Goal: Task Accomplishment & Management: Complete application form

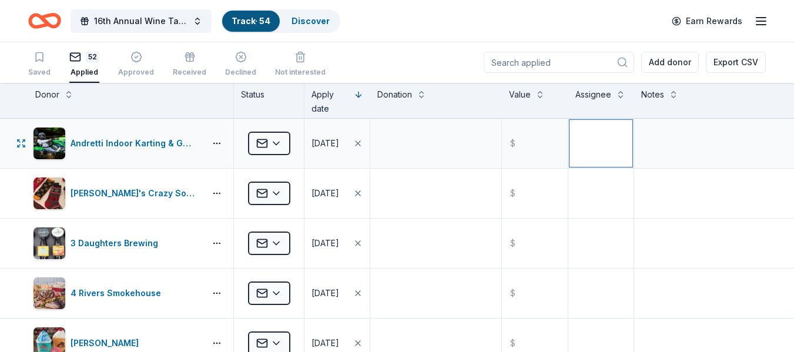
click at [573, 144] on textarea at bounding box center [600, 143] width 63 height 47
type textarea "Jaida"
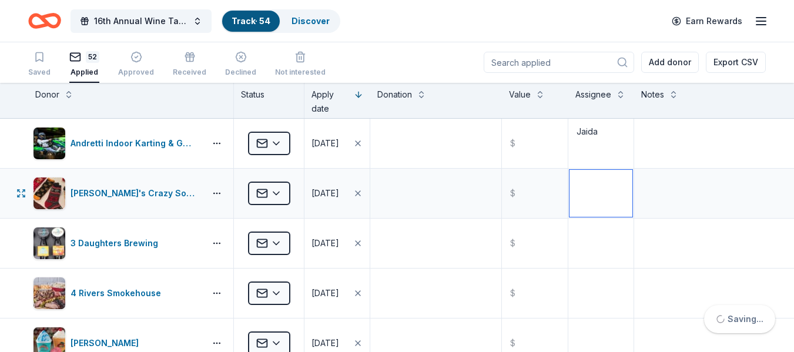
click at [590, 209] on textarea at bounding box center [600, 193] width 63 height 47
type textarea "Jaida"
click at [589, 239] on textarea at bounding box center [600, 243] width 63 height 47
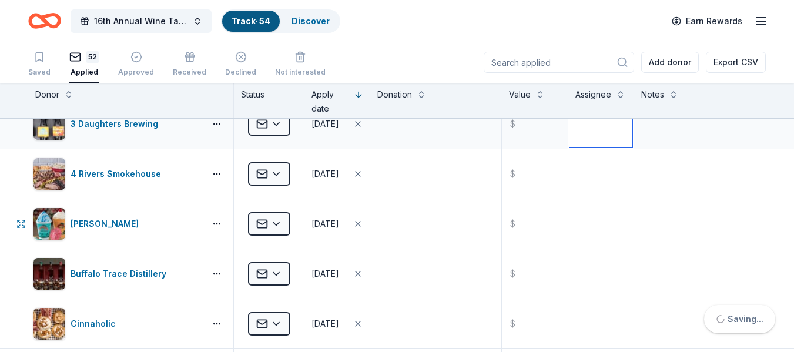
scroll to position [120, 0]
type textarea "Jaida"
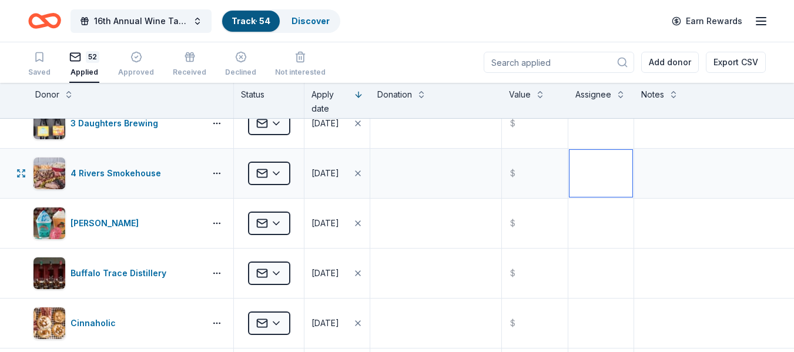
click at [578, 176] on textarea at bounding box center [600, 173] width 63 height 47
type textarea "Jaida"
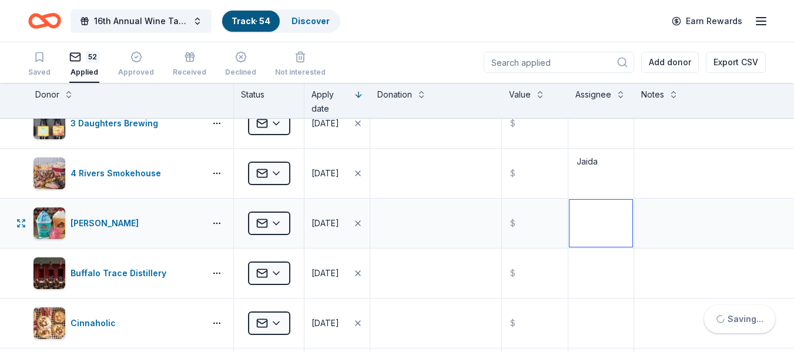
click at [578, 214] on textarea at bounding box center [600, 223] width 63 height 47
type textarea "Jaida"
click at [584, 269] on textarea at bounding box center [600, 273] width 63 height 47
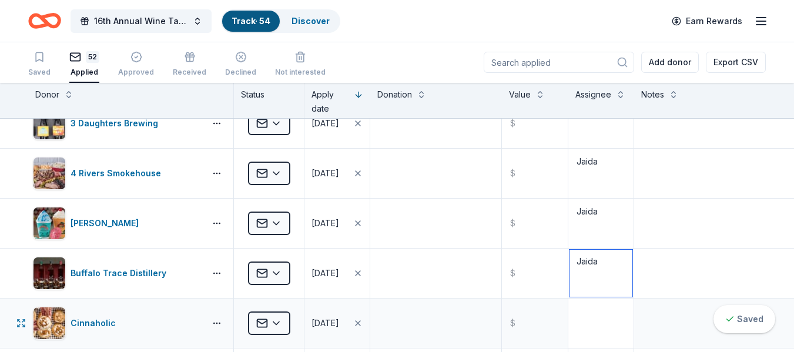
type textarea "Jaida"
click at [586, 313] on textarea at bounding box center [600, 323] width 63 height 47
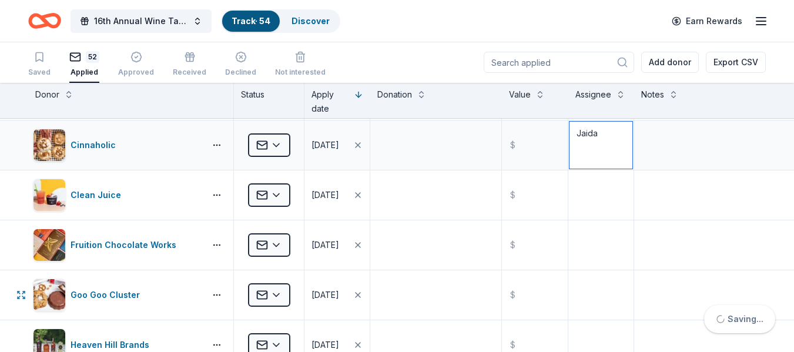
scroll to position [307, 0]
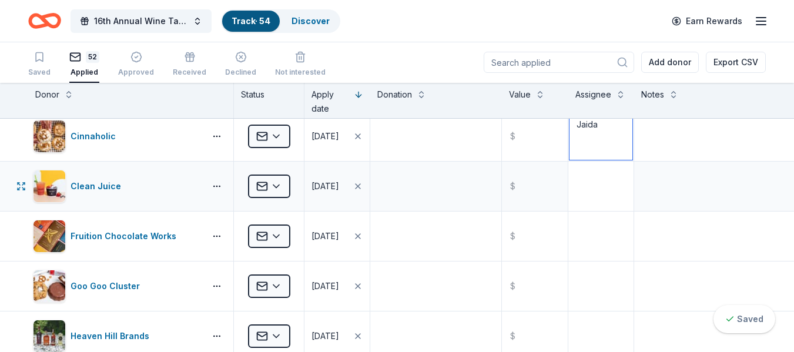
type textarea "Jaida"
click at [585, 191] on textarea at bounding box center [600, 186] width 63 height 47
type textarea "Jaida"
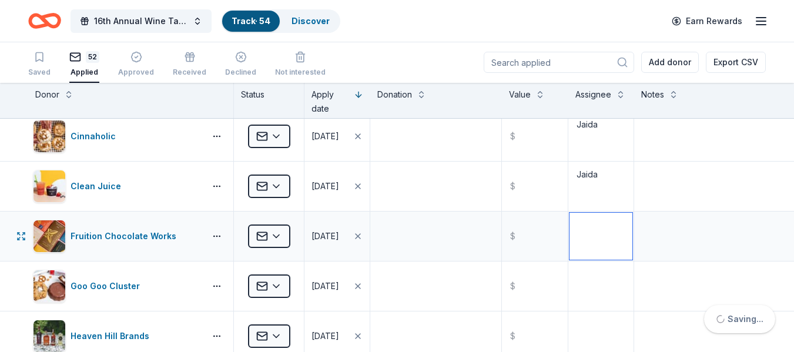
click at [587, 247] on textarea at bounding box center [600, 236] width 63 height 47
type textarea "Jaida"
click at [587, 274] on textarea at bounding box center [600, 286] width 63 height 47
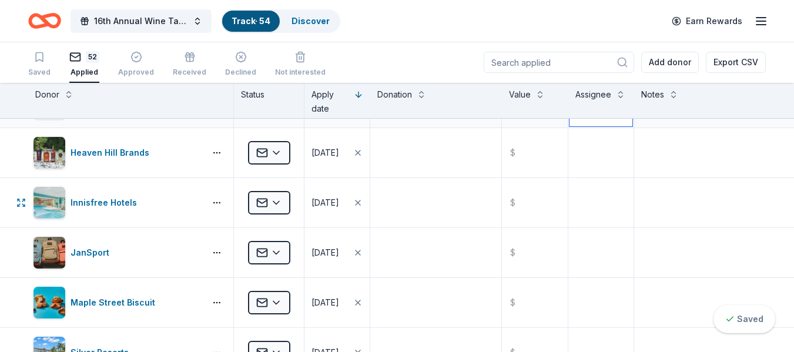
scroll to position [493, 0]
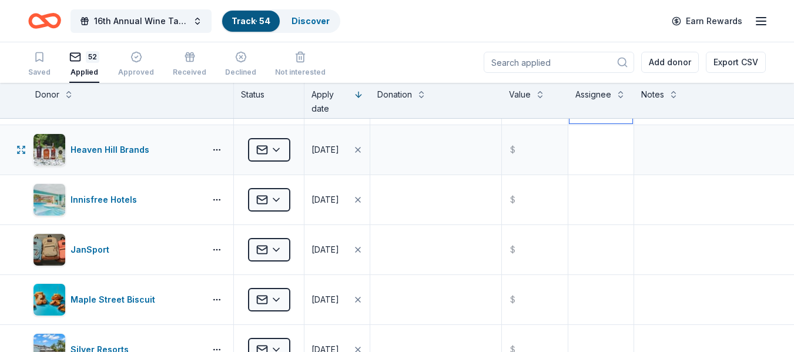
type textarea "Jaida"
click at [584, 160] on textarea at bounding box center [600, 149] width 63 height 47
type textarea "Jaida"
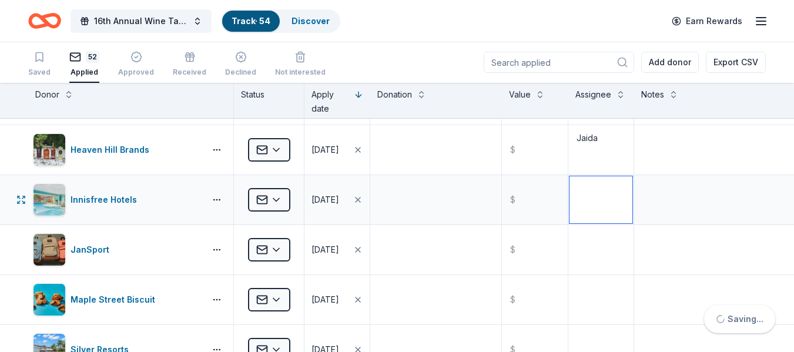
click at [599, 182] on textarea at bounding box center [600, 199] width 63 height 47
type textarea "Jaida"
click at [586, 230] on textarea at bounding box center [600, 249] width 63 height 47
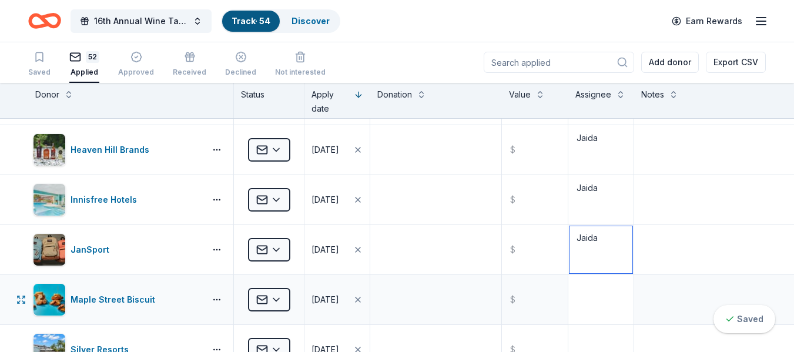
type textarea "Jaida"
click at [575, 307] on textarea at bounding box center [600, 299] width 63 height 47
type textarea "Jaida"
click at [575, 338] on textarea at bounding box center [600, 349] width 63 height 47
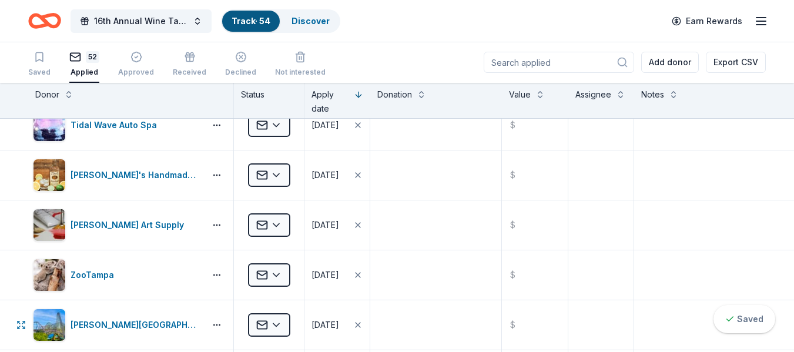
scroll to position [768, 0]
type textarea "Jaida"
click at [583, 138] on textarea at bounding box center [600, 124] width 63 height 47
type textarea "Jaida"
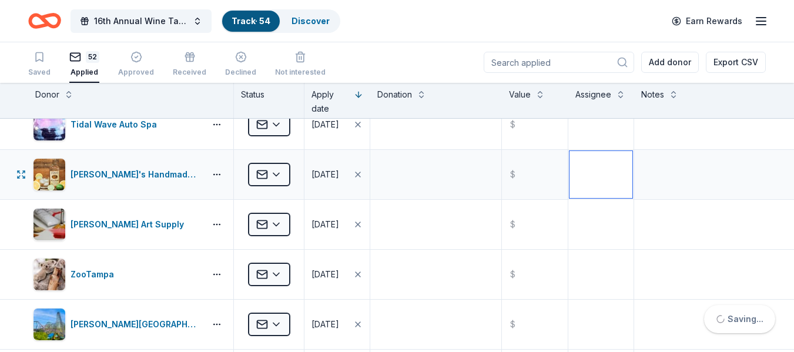
click at [581, 170] on textarea at bounding box center [600, 174] width 63 height 47
type textarea "Jaida"
click at [582, 216] on textarea at bounding box center [600, 224] width 63 height 47
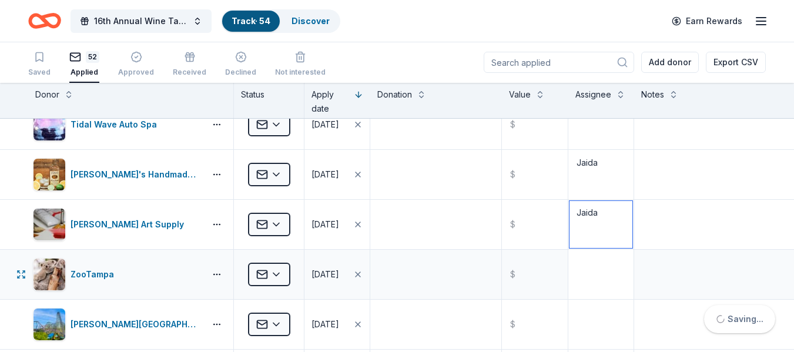
type textarea "Jaida"
click at [584, 260] on textarea at bounding box center [600, 274] width 63 height 47
type textarea "Jaida"
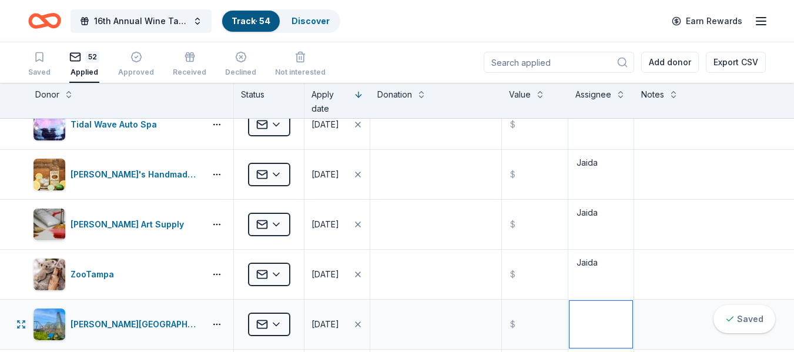
click at [584, 318] on textarea at bounding box center [600, 324] width 63 height 47
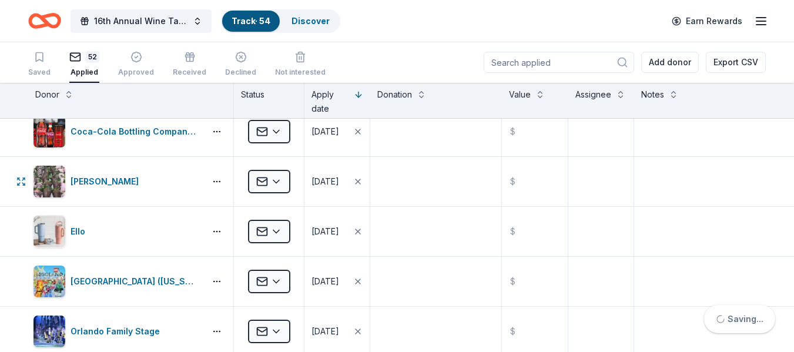
scroll to position [1013, 0]
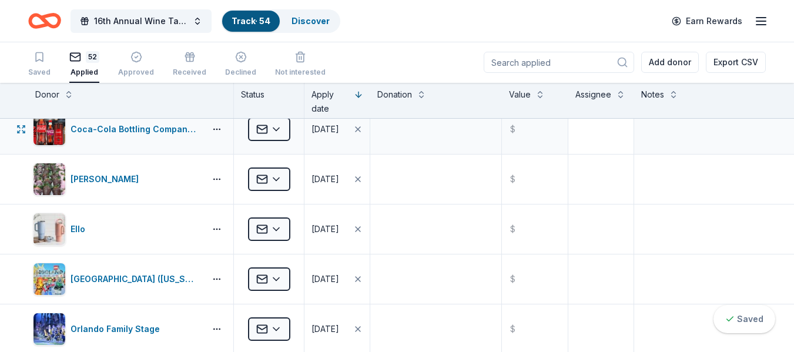
type textarea "Jaida"
click at [593, 130] on textarea at bounding box center [600, 129] width 63 height 47
type textarea "Jaida"
click at [593, 165] on textarea at bounding box center [600, 179] width 63 height 47
type textarea "Jaida"
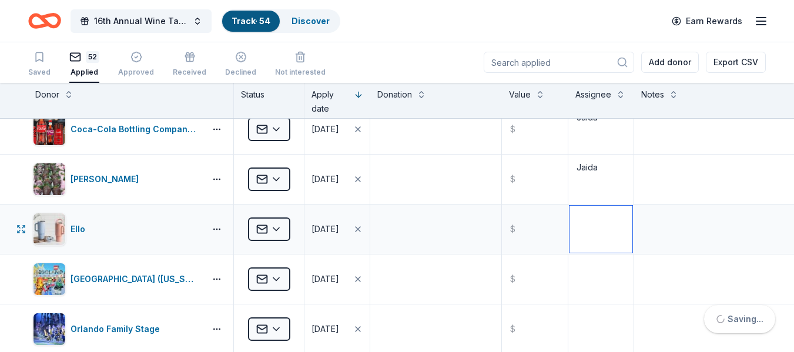
click at [586, 213] on textarea at bounding box center [600, 229] width 63 height 47
type textarea "Jaida"
click at [584, 279] on textarea at bounding box center [600, 279] width 63 height 47
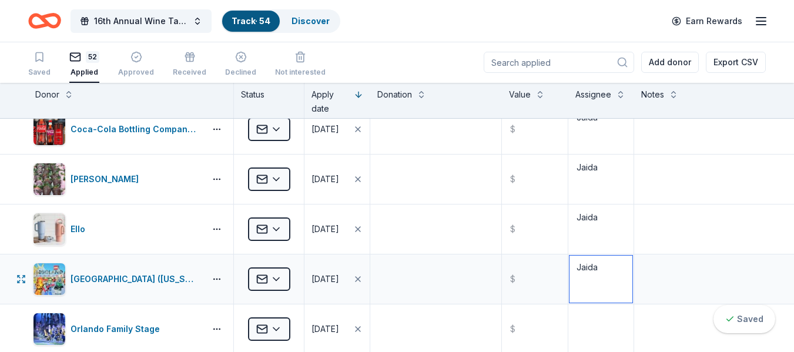
click at [593, 302] on textarea "Jaida" at bounding box center [600, 279] width 63 height 47
type textarea "Jaida"
click at [593, 320] on textarea at bounding box center [600, 329] width 63 height 47
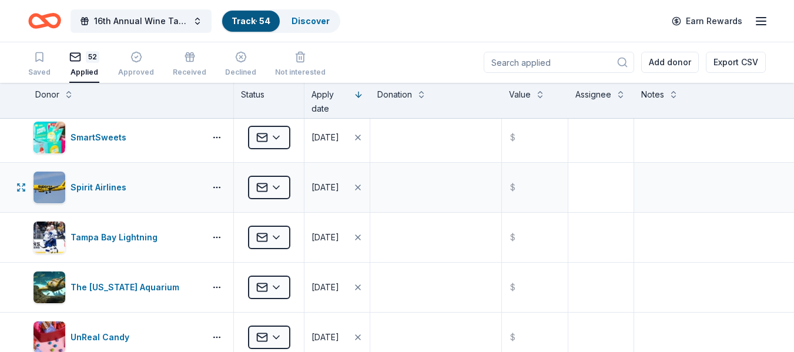
scroll to position [1255, 0]
type textarea "Jaida"
click at [588, 126] on textarea at bounding box center [600, 136] width 63 height 47
type textarea "Jaida"
click at [586, 176] on textarea at bounding box center [600, 186] width 63 height 47
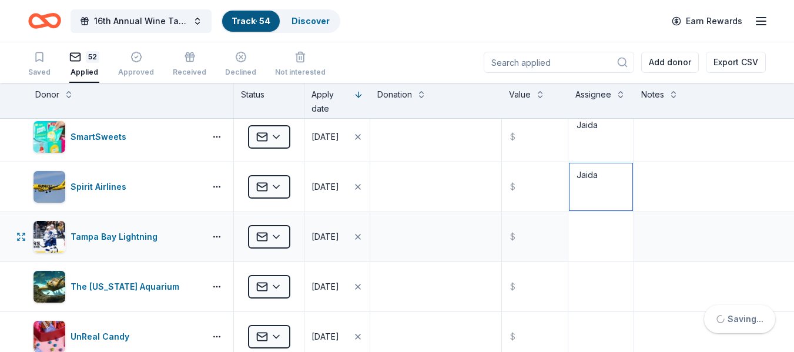
type textarea "Jaida"
click at [584, 227] on textarea at bounding box center [600, 236] width 63 height 47
type textarea "Jaida"
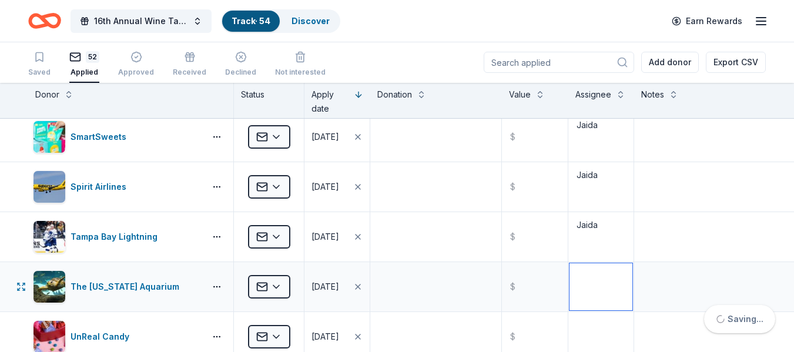
click at [584, 284] on textarea at bounding box center [600, 286] width 63 height 47
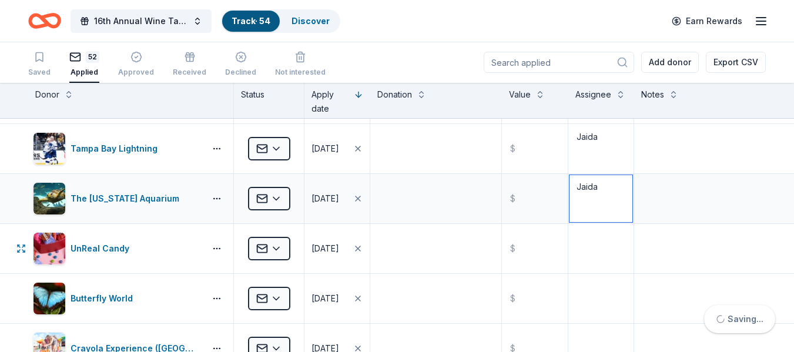
scroll to position [1348, 0]
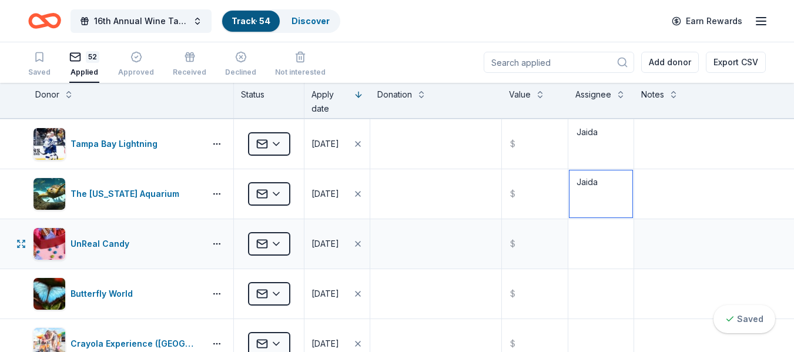
type textarea "Jaida"
click at [595, 226] on textarea at bounding box center [600, 243] width 63 height 47
type textarea "Jaida"
click at [582, 269] on div at bounding box center [600, 293] width 65 height 49
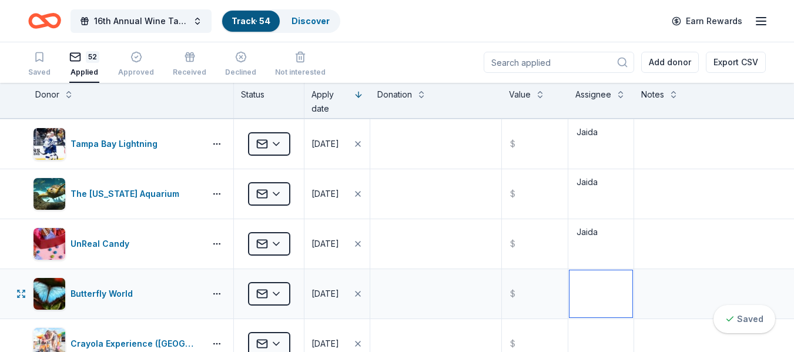
click at [583, 289] on textarea at bounding box center [600, 293] width 63 height 47
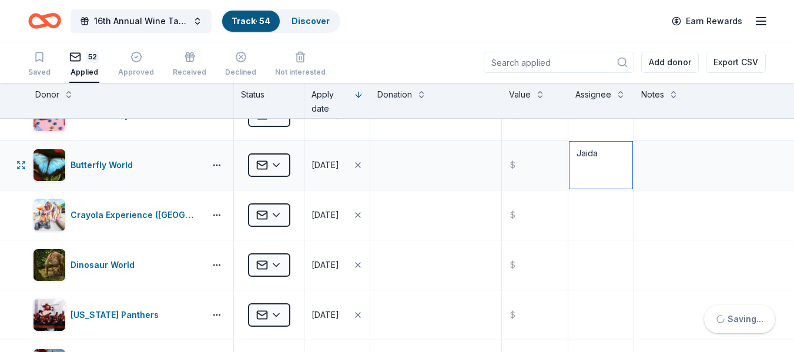
scroll to position [1478, 0]
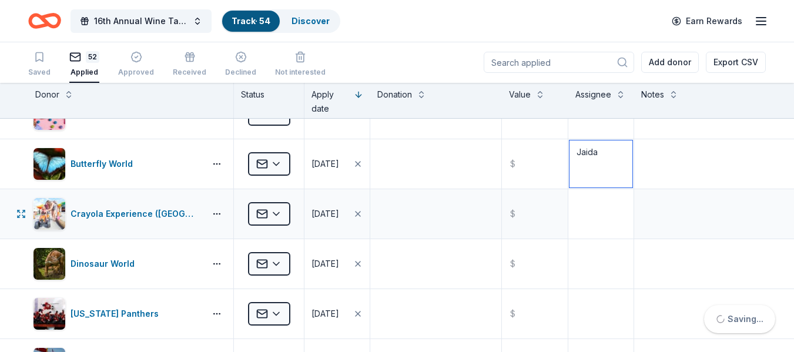
type textarea "Jaida"
click at [588, 220] on textarea at bounding box center [600, 213] width 63 height 47
type textarea "Jaida"
click at [585, 240] on div at bounding box center [600, 263] width 65 height 49
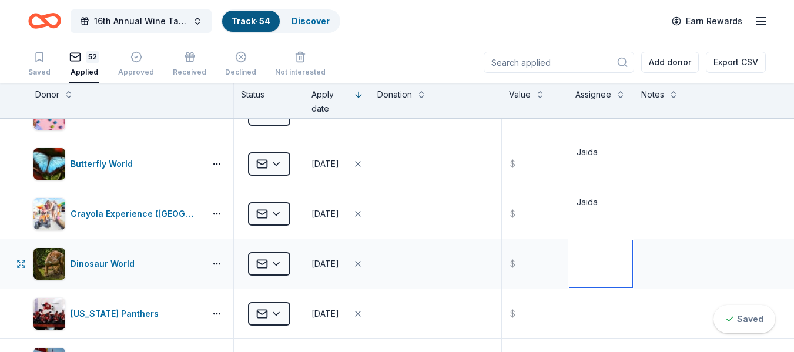
click at [584, 276] on textarea at bounding box center [600, 263] width 63 height 47
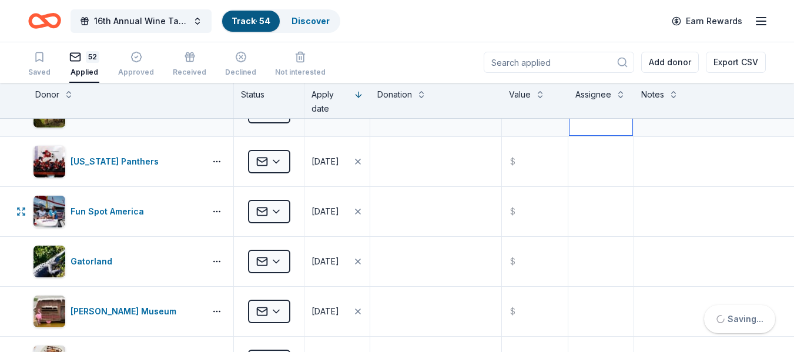
scroll to position [1631, 0]
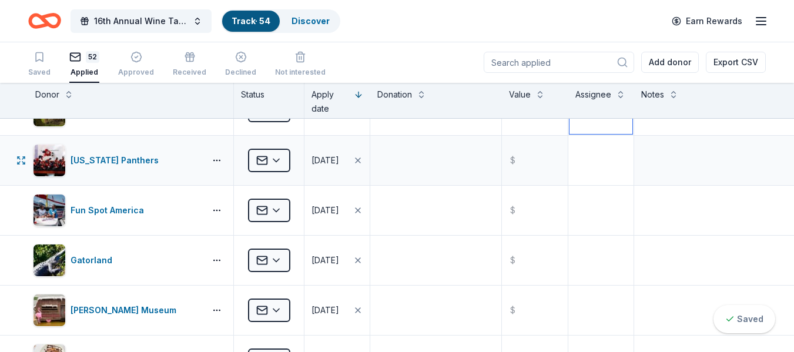
type textarea "Jaida"
click at [595, 142] on textarea at bounding box center [600, 160] width 63 height 47
type textarea "Jaida"
click at [592, 204] on textarea at bounding box center [600, 210] width 63 height 47
type textarea "j"
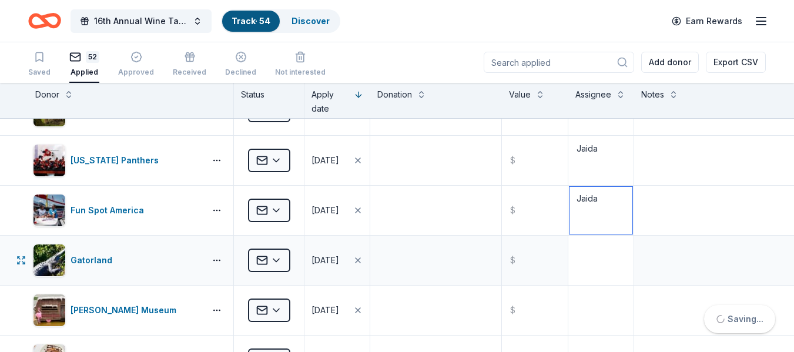
type textarea "Jaida"
click at [587, 256] on textarea at bounding box center [600, 260] width 63 height 47
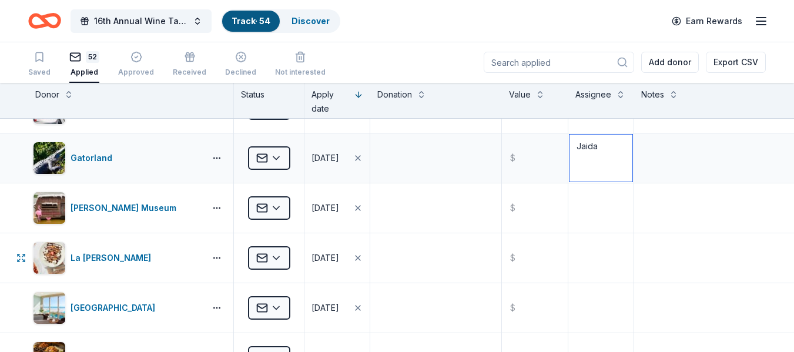
scroll to position [1734, 0]
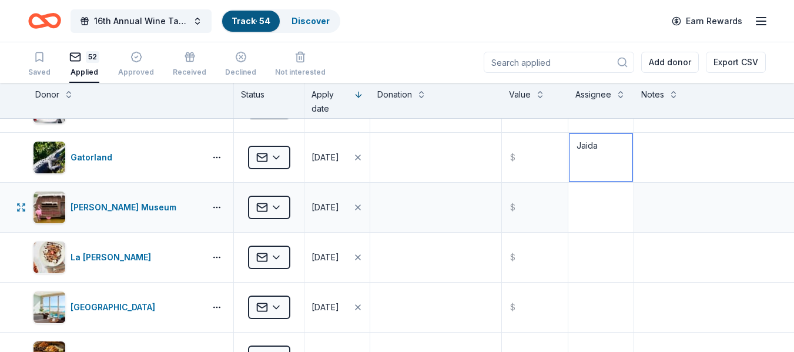
type textarea "Jaida"
click at [585, 217] on textarea at bounding box center [600, 207] width 63 height 47
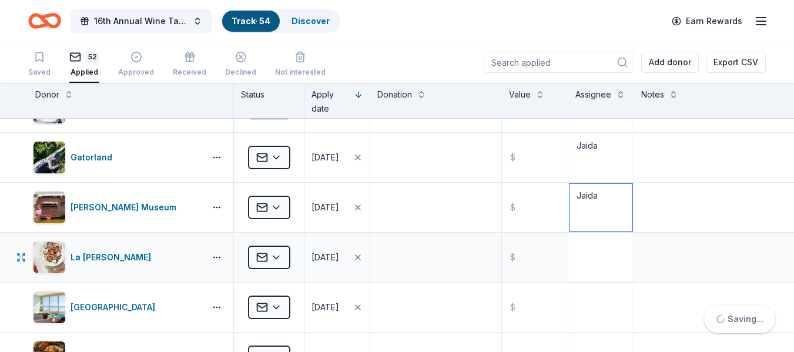
type textarea "Jaida"
click at [581, 264] on textarea at bounding box center [600, 257] width 63 height 47
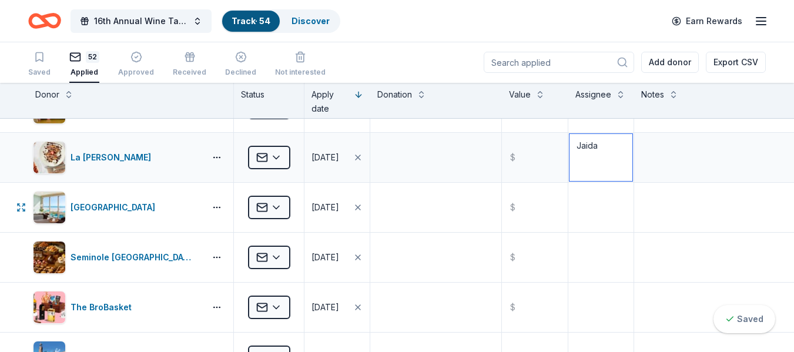
scroll to position [1850, 0]
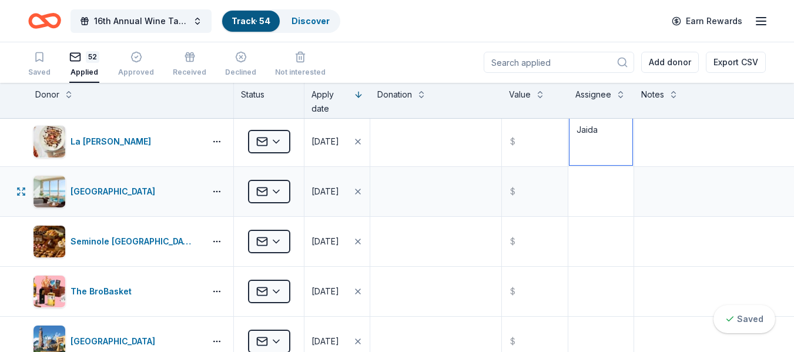
type textarea "Jaida"
click at [588, 197] on textarea at bounding box center [600, 191] width 63 height 47
drag, startPoint x: 589, startPoint y: 211, endPoint x: 583, endPoint y: 251, distance: 41.0
type textarea "Jaida"
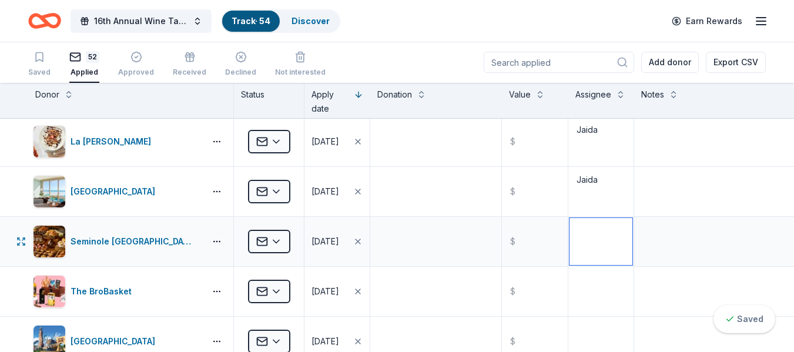
click at [583, 251] on textarea at bounding box center [600, 241] width 63 height 47
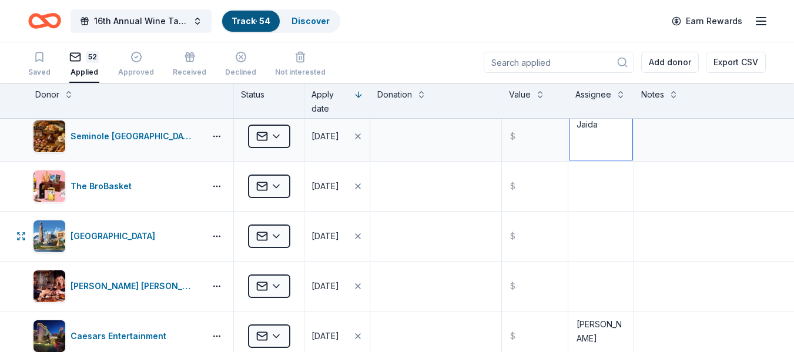
scroll to position [1951, 0]
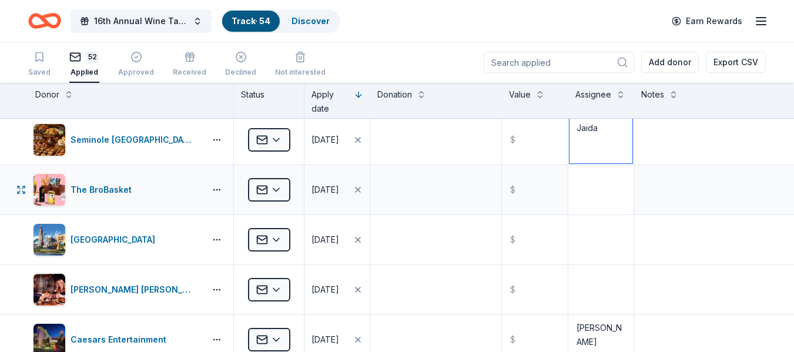
type textarea "Jaida"
click at [585, 202] on textarea at bounding box center [600, 189] width 63 height 47
type textarea "Jaida"
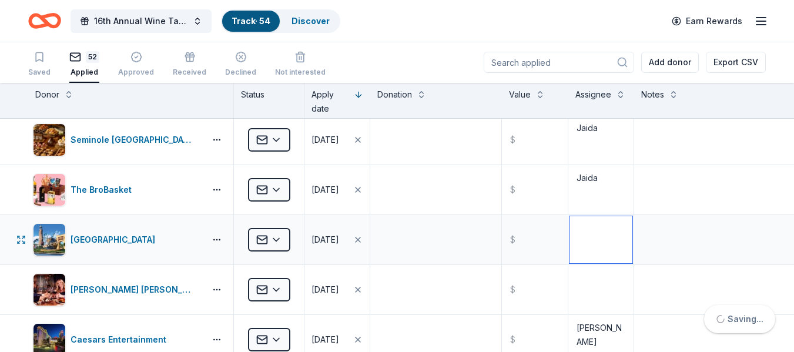
click at [579, 249] on textarea at bounding box center [600, 239] width 63 height 47
type textarea "Jaida"
click at [589, 280] on textarea at bounding box center [600, 289] width 63 height 47
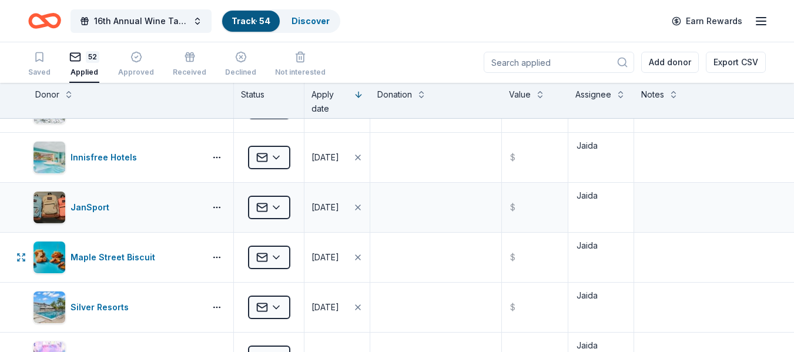
scroll to position [535, 0]
type textarea "Jaida"
click at [616, 92] on button at bounding box center [620, 94] width 9 height 12
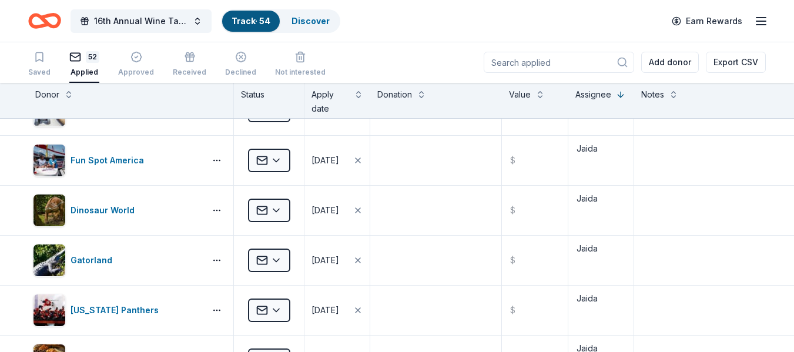
scroll to position [0, 0]
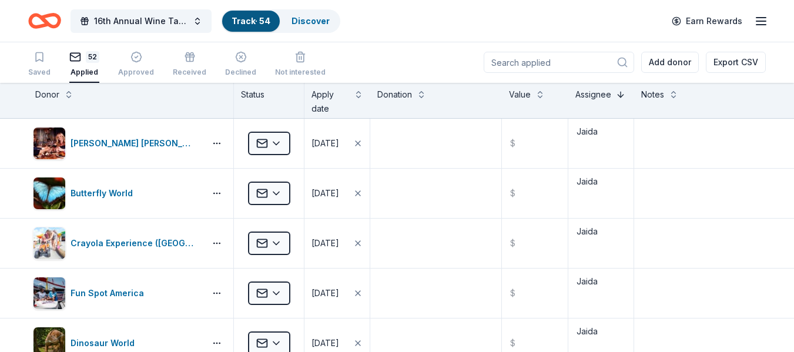
click at [616, 96] on button at bounding box center [620, 94] width 9 height 12
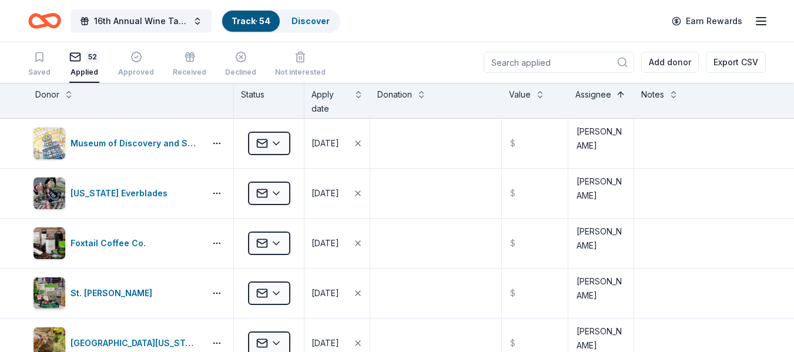
click at [616, 96] on button at bounding box center [620, 94] width 9 height 12
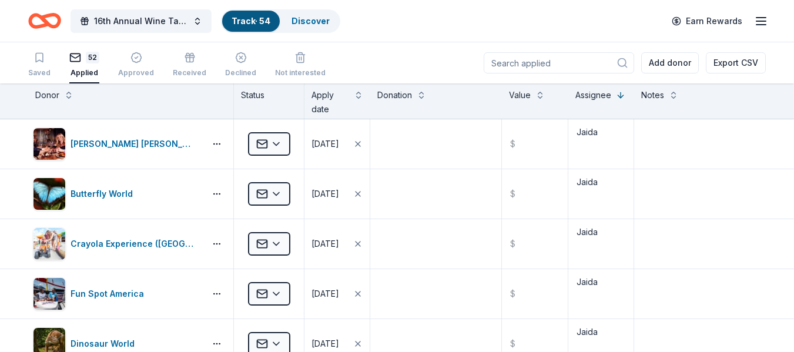
click at [598, 98] on div "Assignee" at bounding box center [593, 95] width 36 height 14
click at [606, 83] on div "Add donor Export CSV" at bounding box center [625, 62] width 282 height 41
click at [616, 93] on button at bounding box center [620, 94] width 9 height 12
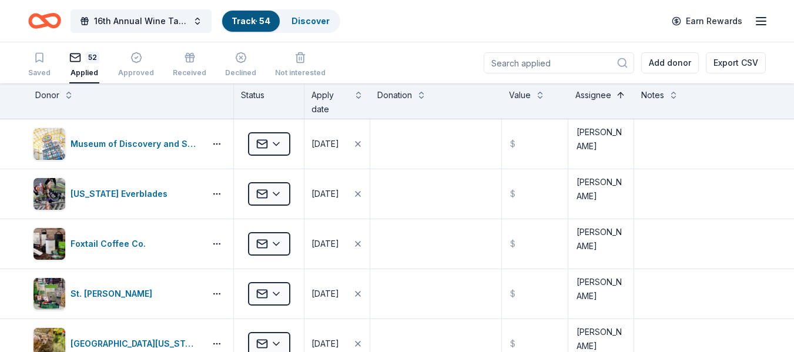
click at [616, 93] on button at bounding box center [620, 94] width 9 height 12
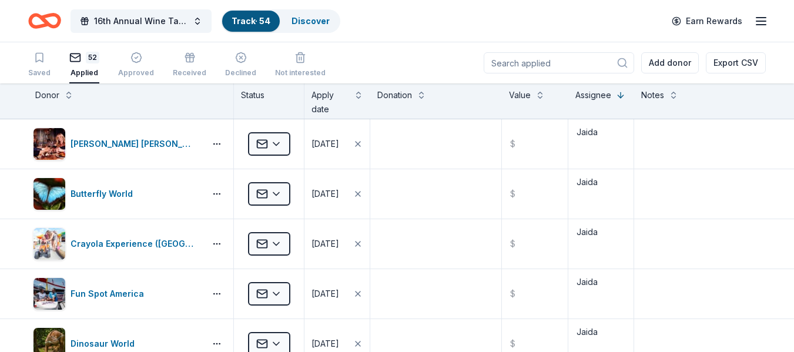
drag, startPoint x: 614, startPoint y: 93, endPoint x: 631, endPoint y: 110, distance: 23.7
click at [634, 110] on div "Notes" at bounding box center [700, 100] width 132 height 35
click at [618, 200] on textarea "Jaida" at bounding box center [600, 193] width 63 height 47
click at [618, 200] on textarea "[PERSON_NAME]" at bounding box center [600, 193] width 63 height 47
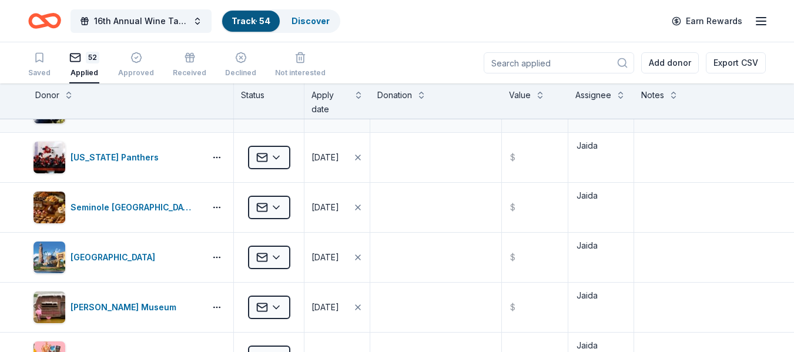
scroll to position [290, 0]
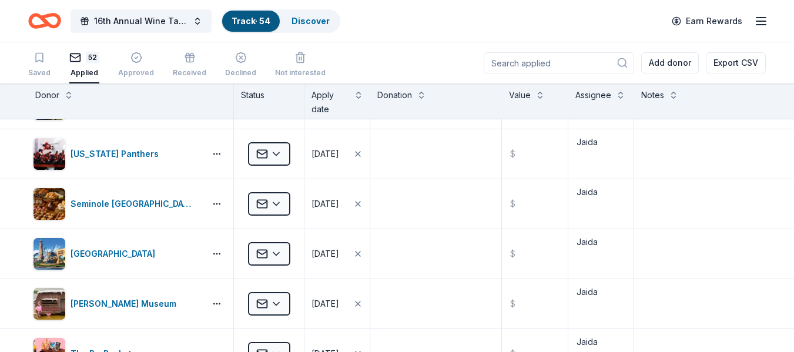
type textarea "[PERSON_NAME]"
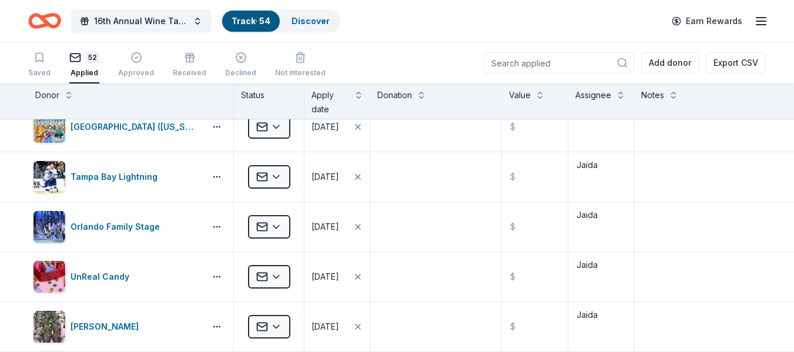
scroll to position [819, 0]
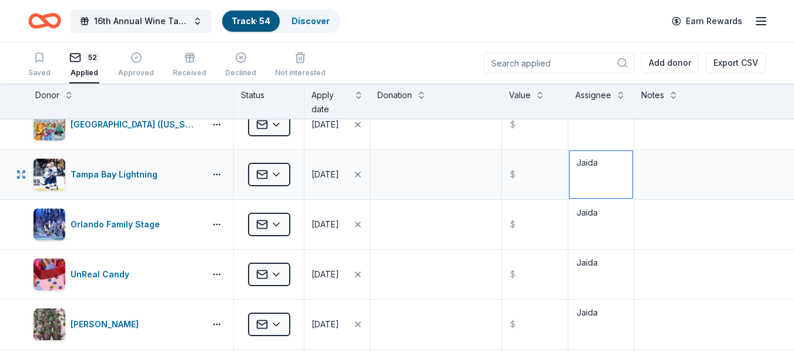
click at [592, 182] on textarea "Jaida" at bounding box center [600, 174] width 63 height 47
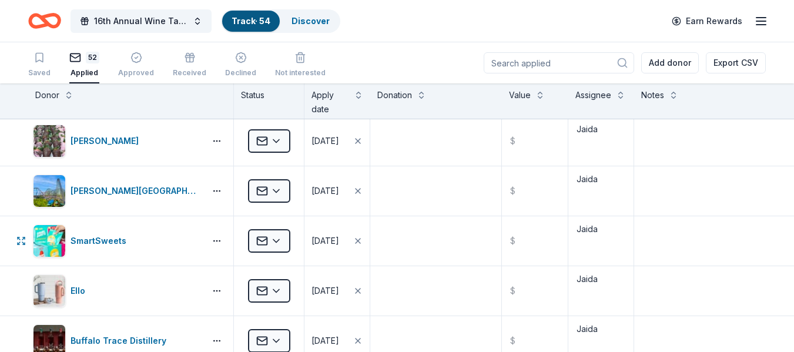
scroll to position [1002, 0]
type textarea "[PERSON_NAME]"
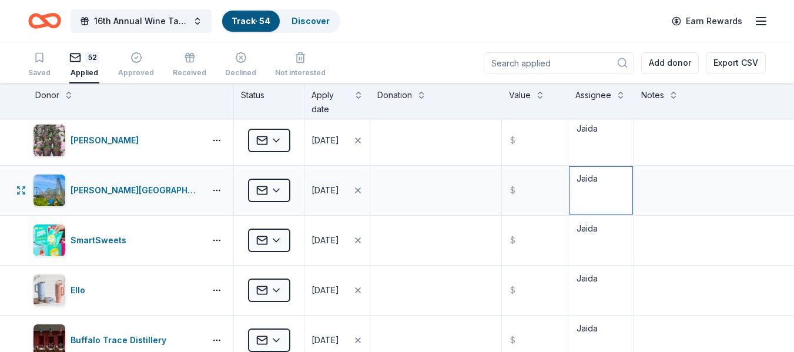
click at [617, 200] on textarea "Jaida" at bounding box center [600, 190] width 63 height 47
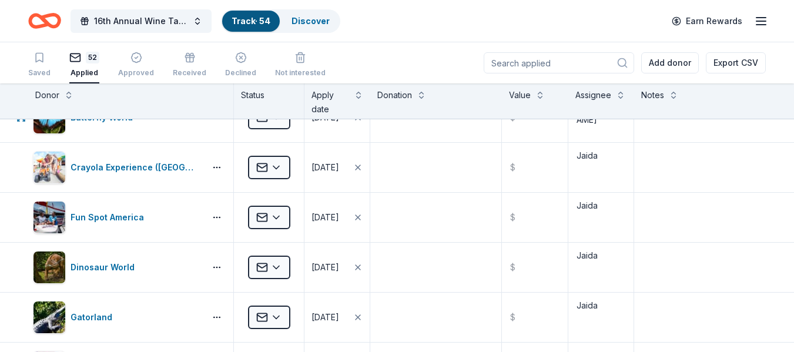
scroll to position [0, 0]
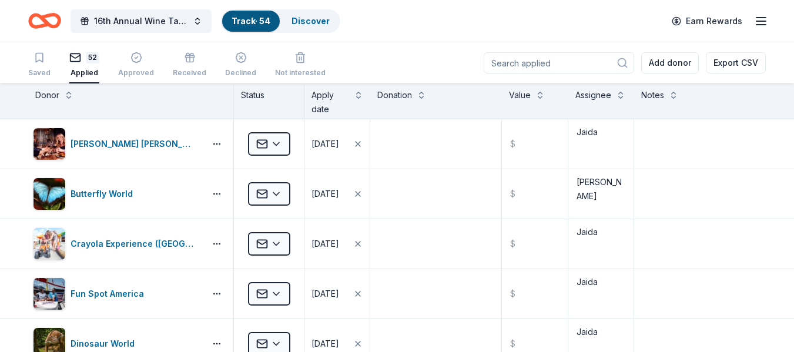
type textarea "[PERSON_NAME]"
click at [382, 32] on div "16th Annual Wine Tasting & Silent Auction Track · 54 Discover Earn Rewards" at bounding box center [396, 21] width 737 height 28
click at [758, 24] on icon "button" at bounding box center [761, 21] width 14 height 14
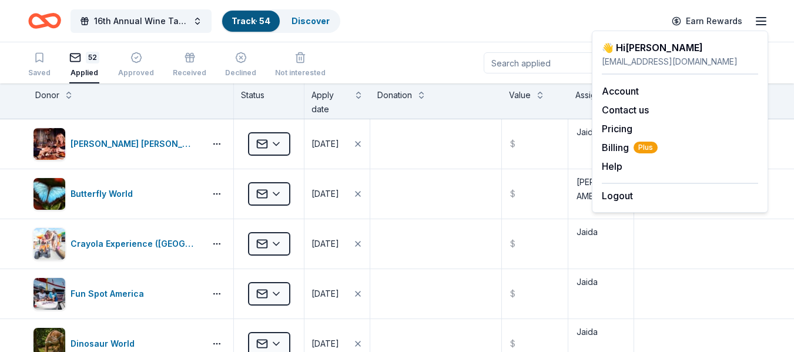
click at [758, 24] on icon "button" at bounding box center [761, 21] width 14 height 14
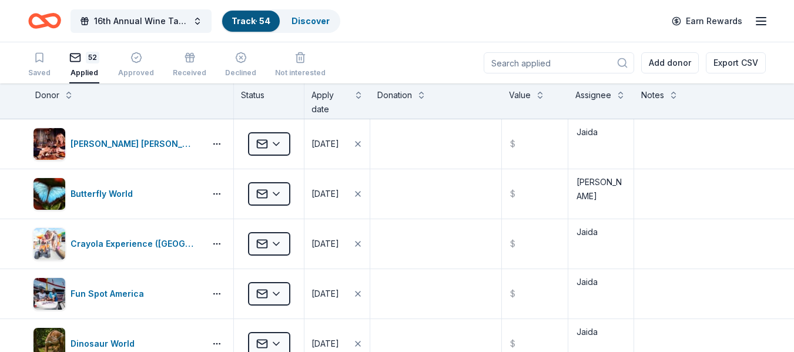
click at [758, 24] on icon "button" at bounding box center [761, 21] width 14 height 14
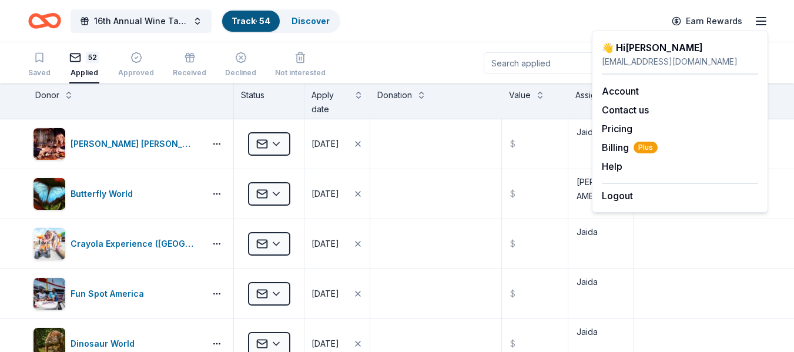
click at [758, 24] on icon "button" at bounding box center [761, 21] width 14 height 14
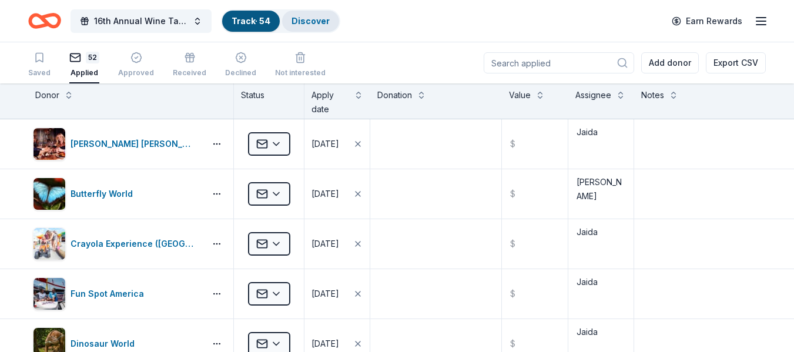
click at [315, 25] on link "Discover" at bounding box center [310, 21] width 38 height 10
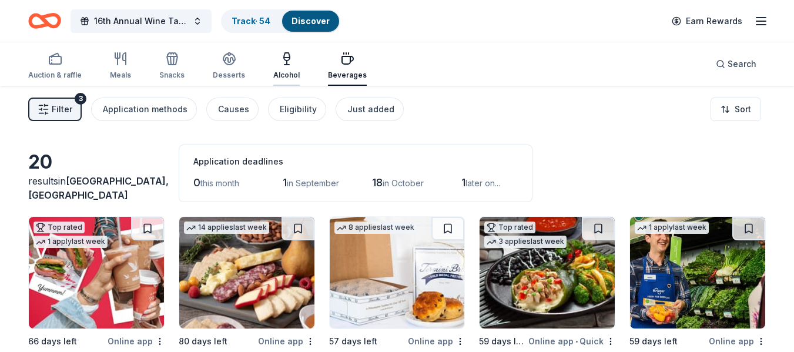
click at [290, 52] on icon "button" at bounding box center [287, 59] width 14 height 14
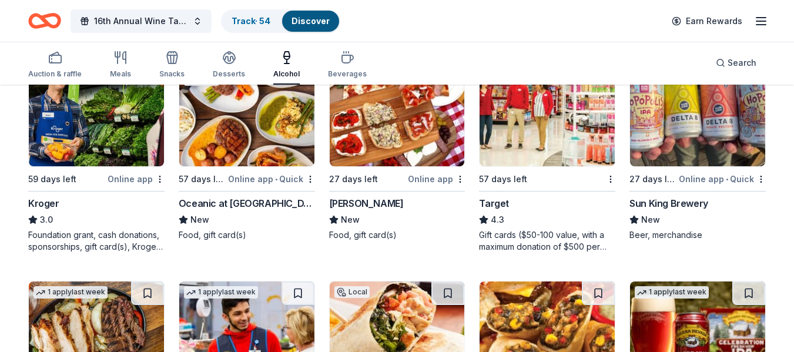
scroll to position [540, 0]
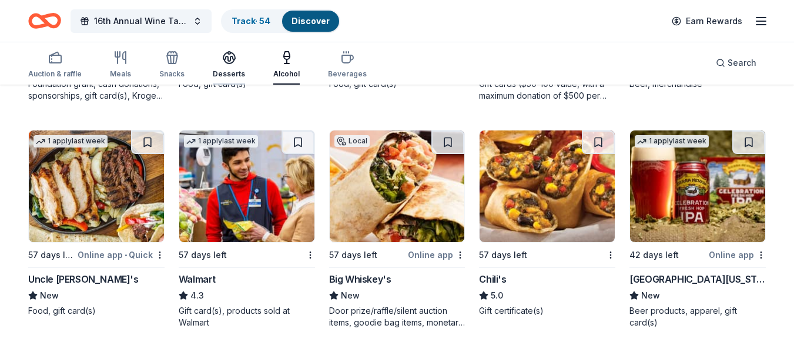
click at [241, 75] on div "Desserts" at bounding box center [229, 73] width 32 height 9
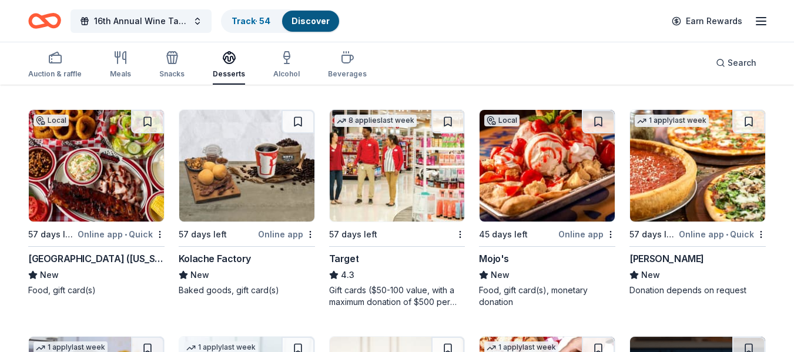
scroll to position [549, 0]
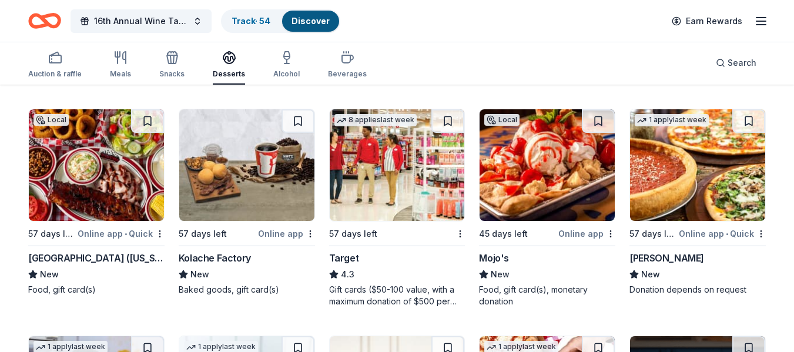
click at [100, 135] on img at bounding box center [96, 165] width 135 height 112
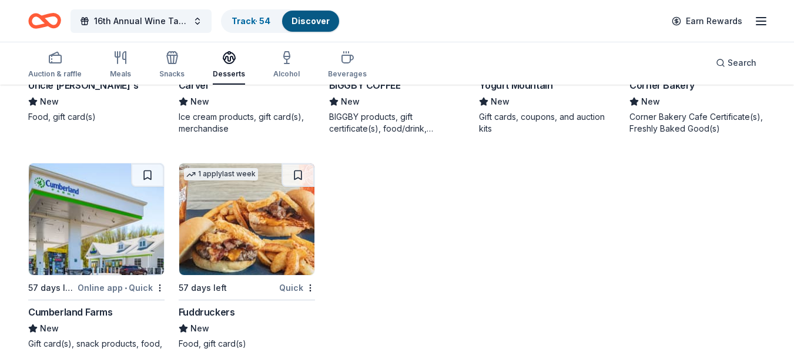
scroll to position [1651, 0]
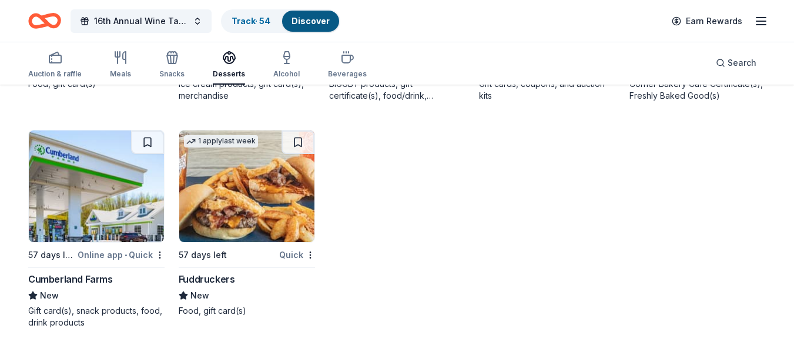
click at [185, 49] on div "Auction & raffle Meals Snacks Desserts Alcohol Beverages" at bounding box center [197, 65] width 338 height 39
click at [170, 59] on icon "button" at bounding box center [170, 59] width 1 height 8
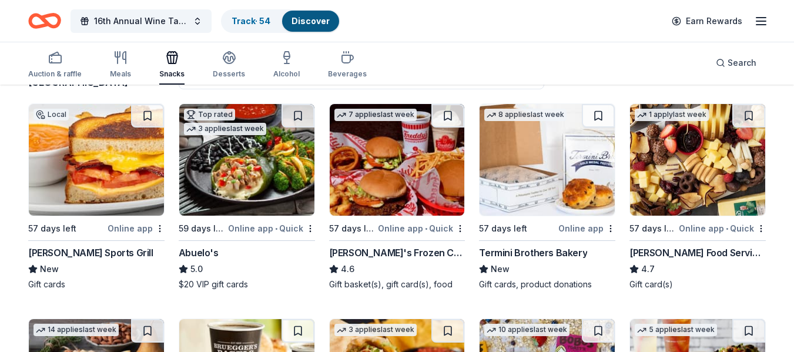
scroll to position [114, 0]
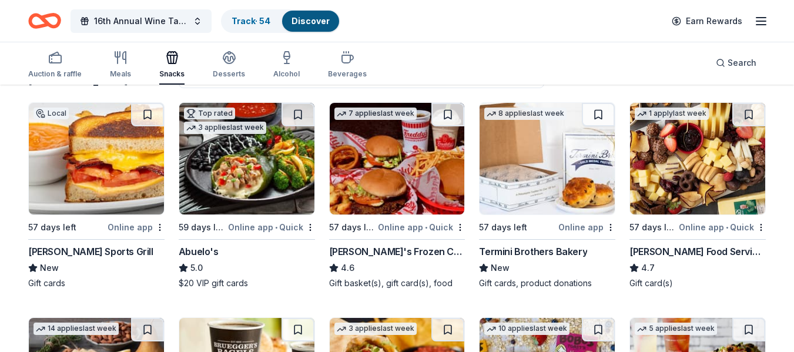
click at [375, 189] on img at bounding box center [397, 159] width 135 height 112
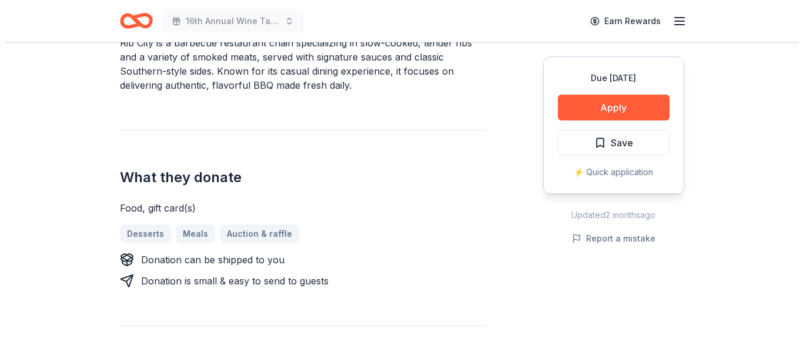
scroll to position [373, 0]
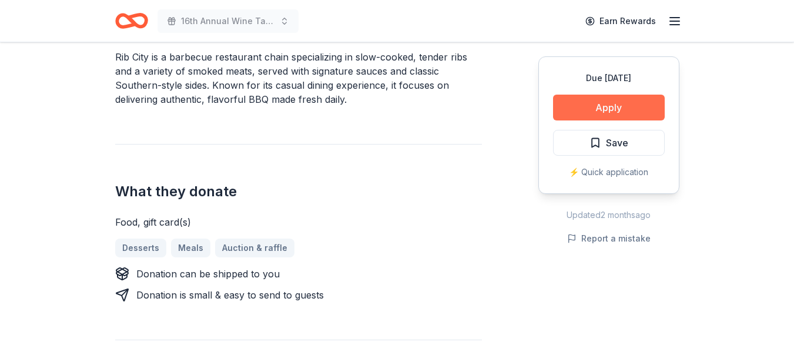
click at [603, 100] on button "Apply" at bounding box center [609, 108] width 112 height 26
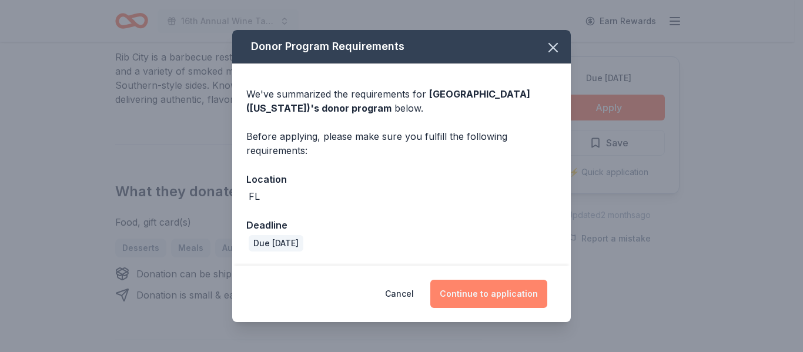
click at [475, 281] on button "Continue to application" at bounding box center [488, 294] width 117 height 28
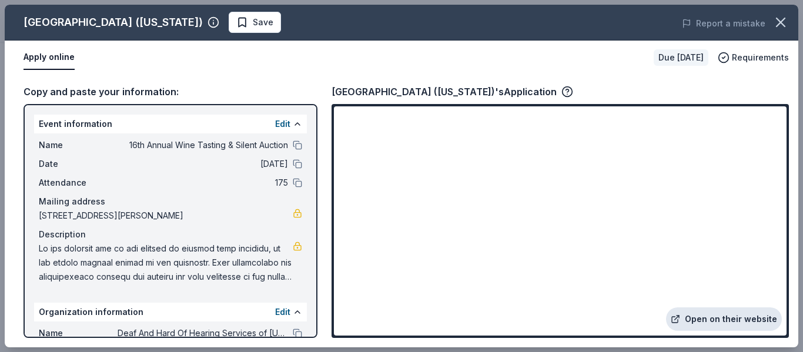
click at [695, 324] on link "Open on their website" at bounding box center [724, 319] width 116 height 24
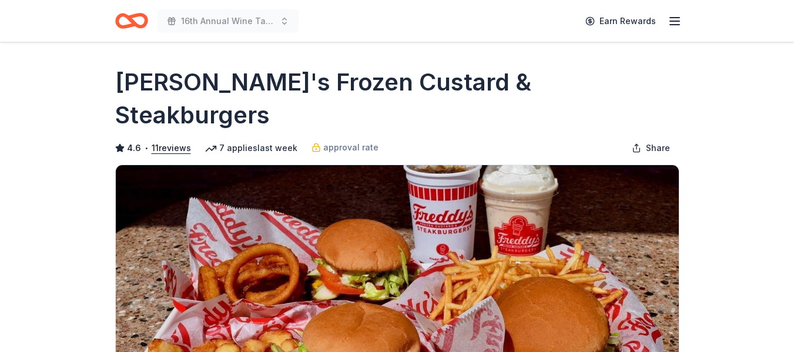
scroll to position [180, 0]
